Goal: Transaction & Acquisition: Purchase product/service

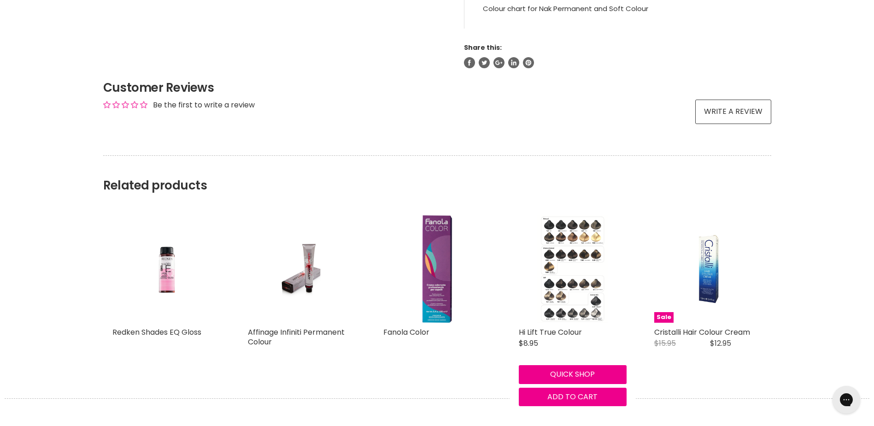
scroll to position [563, 0]
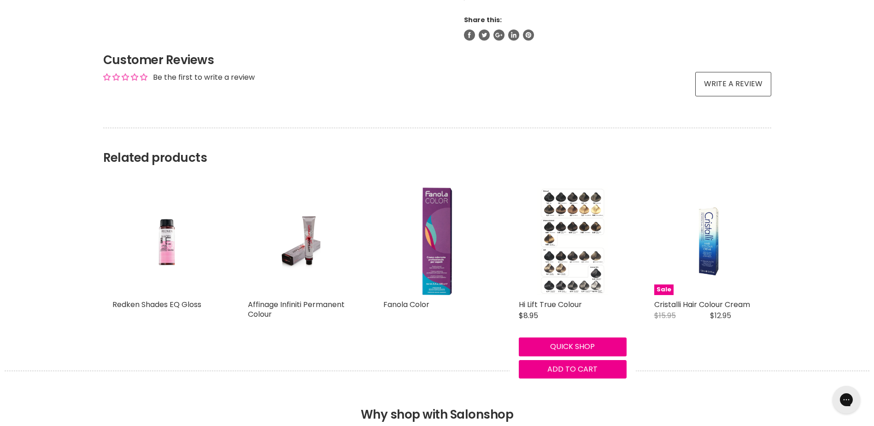
click at [577, 221] on img "Main content" at bounding box center [572, 241] width 70 height 108
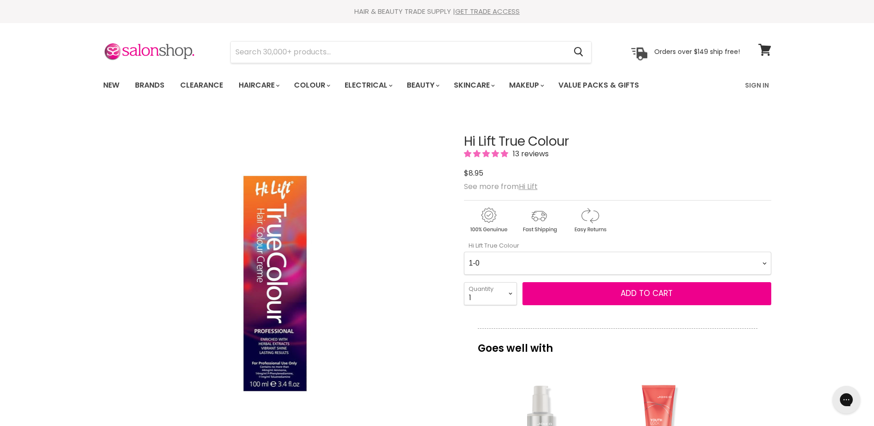
click at [492, 268] on Colour-0-0 "1-0 1-10 2-0 2-20 3-0 4-0 4-0 4-00 4-20 4-6 4.62 4-66 4-75 4-77 5-0 5-00 5-1 5-…" at bounding box center [617, 263] width 307 height 23
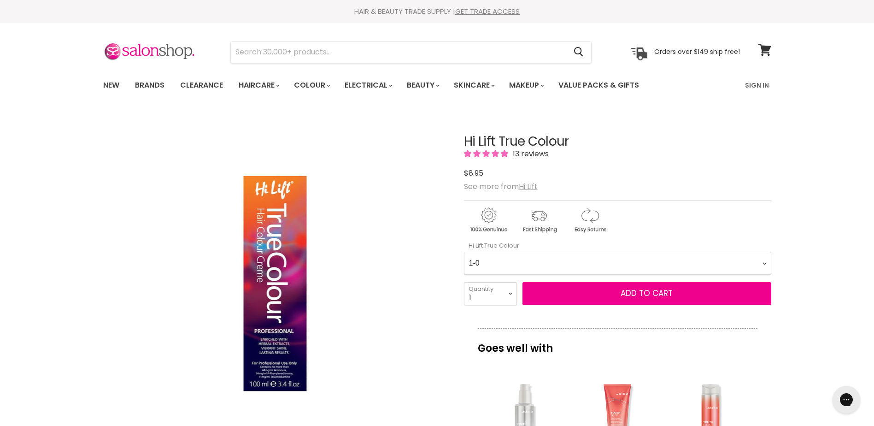
click at [492, 268] on Colour-0-0 "1-0 1-10 2-0 2-20 3-0 4-0 4-0 4-00 4-20 4-6 4.62 4-66 4-75 4-77 5-0 5-00 5-1 5-…" at bounding box center [617, 263] width 307 height 23
click at [492, 267] on Colour-0-0 "1-0 1-10 2-0 2-20 3-0 4-0 4-0 4-00 4-20 4-6 4.62 4-66 4-75 4-77 5-0 5-00 5-1 5-…" at bounding box center [617, 263] width 307 height 23
select Colour-0-0 "3-0"
click at [464, 252] on Colour-0-0 "1-0 1-10 2-0 2-20 3-0 4-0 4-0 4-00 4-20 4-6 4.62 4-66 4-75 4-77 5-0 5-00 5-1 5-…" at bounding box center [617, 263] width 307 height 23
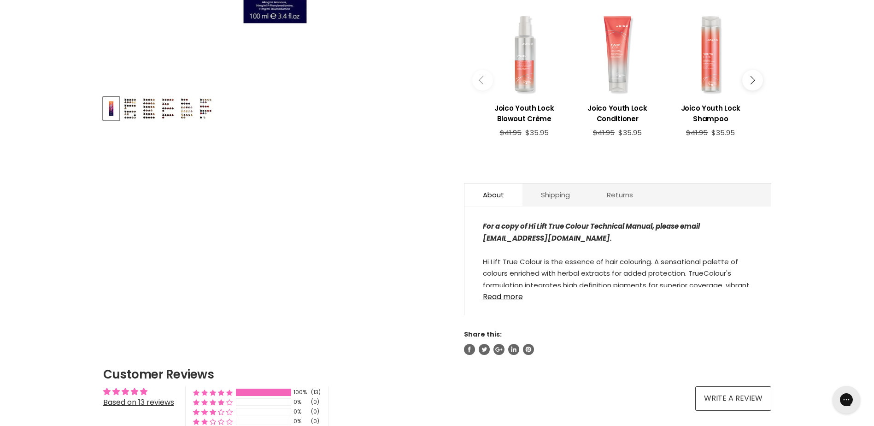
scroll to position [369, 0]
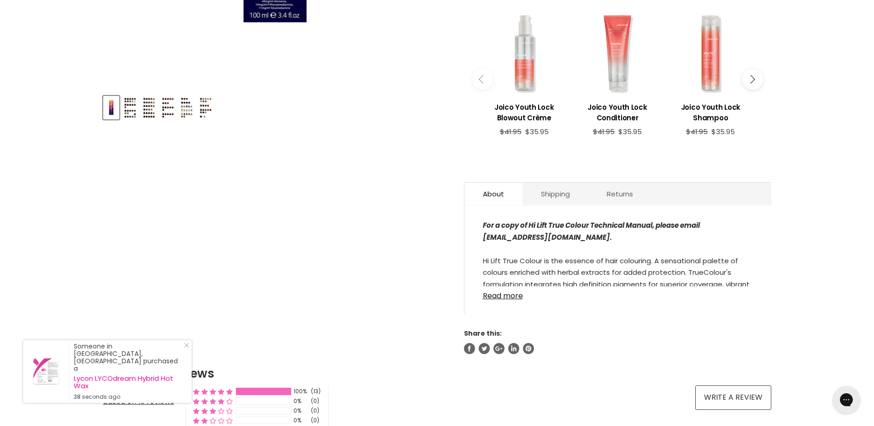
click at [130, 102] on img "Product thumbnails" at bounding box center [130, 108] width 14 height 22
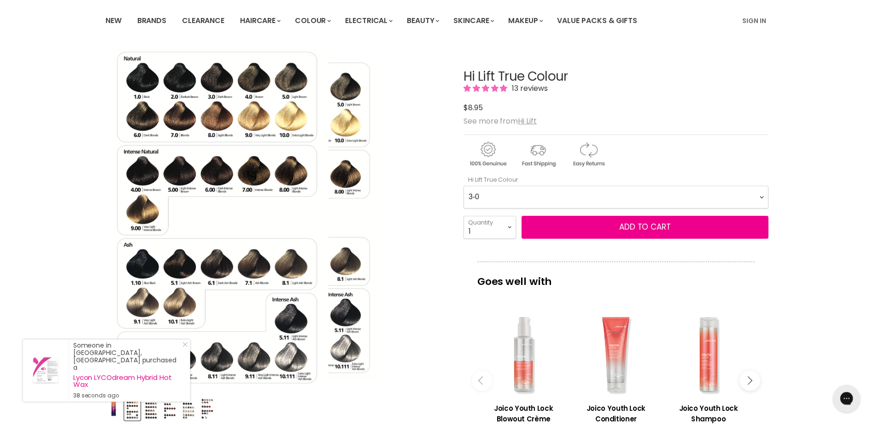
scroll to position [46, 0]
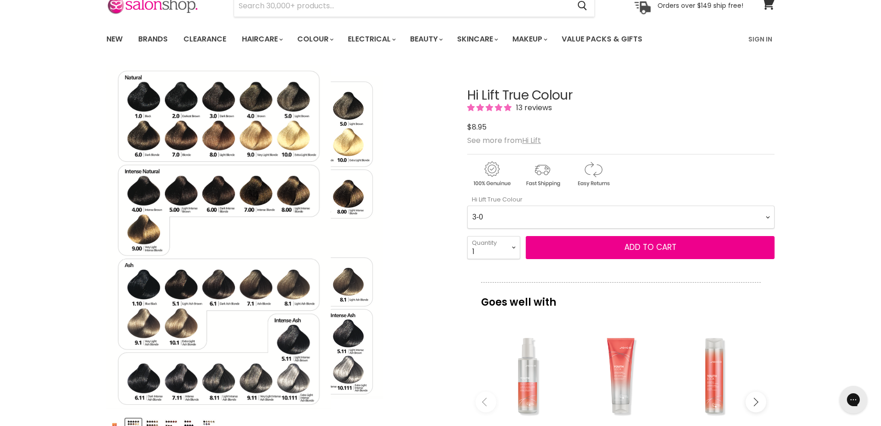
click at [432, 224] on div "Click or scroll to zoom Tap or pinch to zoom" at bounding box center [278, 237] width 344 height 344
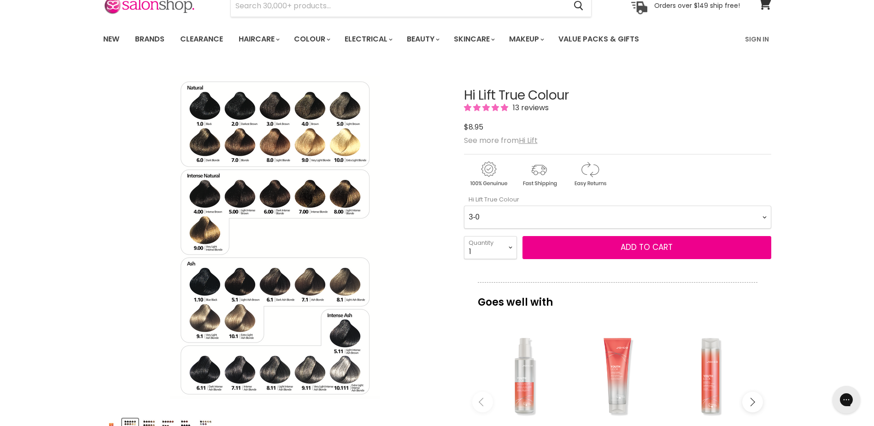
click at [153, 421] on img "Product thumbnails" at bounding box center [149, 430] width 14 height 22
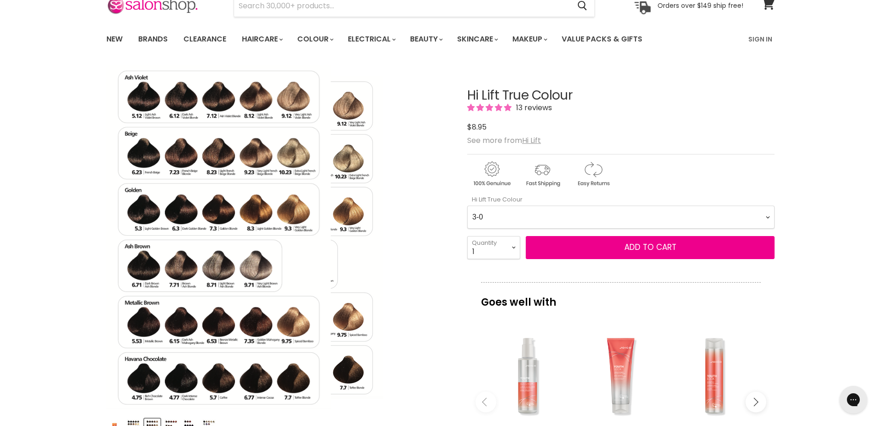
drag, startPoint x: 122, startPoint y: 253, endPoint x: 164, endPoint y: 295, distance: 59.9
click at [164, 295] on img "Hi Lift True Colour image. Click or Scroll to Zoom." at bounding box center [218, 237] width 224 height 344
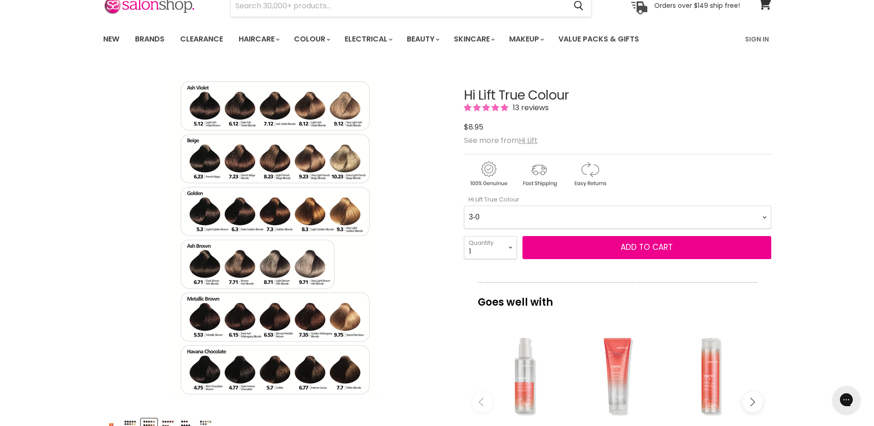
click at [184, 421] on img "Product thumbnails" at bounding box center [187, 430] width 14 height 22
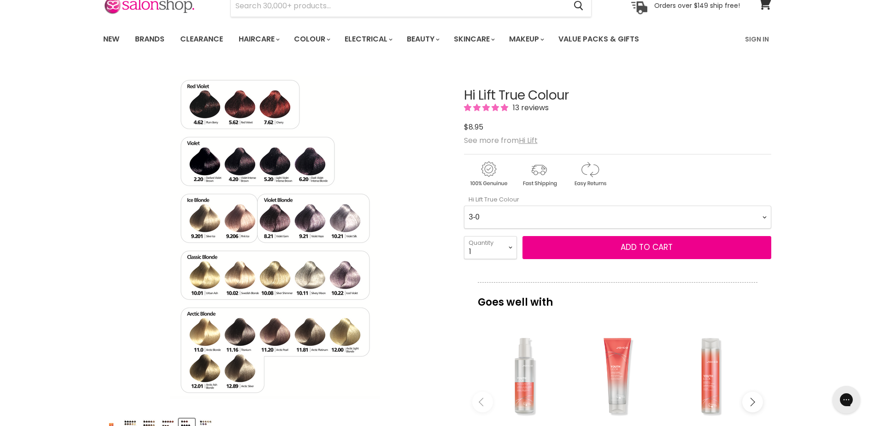
click at [206, 420] on img "Product thumbnails" at bounding box center [206, 430] width 14 height 22
